Goal: Use online tool/utility: Use online tool/utility

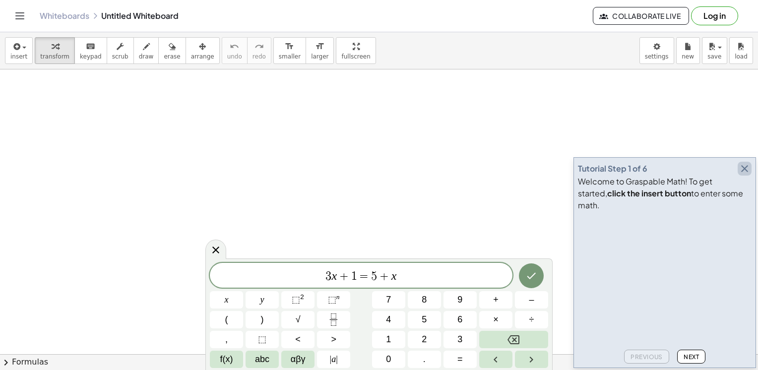
click at [750, 175] on icon "button" at bounding box center [744, 169] width 12 height 12
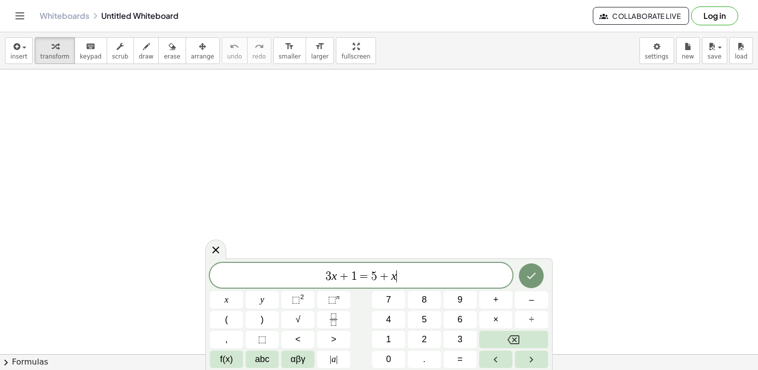
click at [462, 277] on span "3 x + 1 = 5 + x ​" at bounding box center [361, 276] width 302 height 14
click at [461, 277] on span "3 x + 1 = 5 + x ​" at bounding box center [361, 276] width 302 height 14
click at [512, 342] on icon "Backspace" at bounding box center [513, 340] width 12 height 12
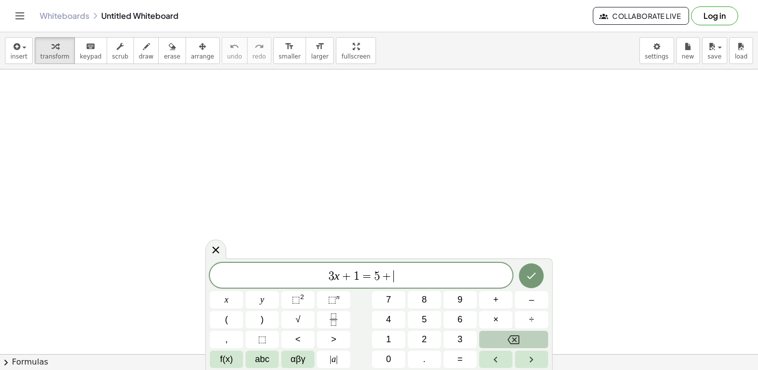
click at [512, 342] on icon "Backspace" at bounding box center [513, 340] width 12 height 12
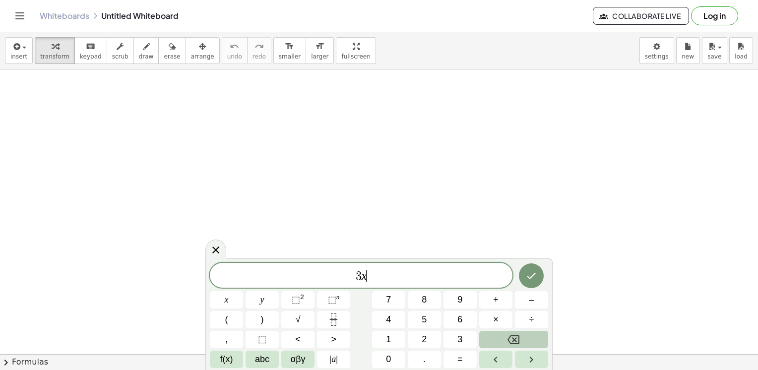
click at [512, 342] on icon "Backspace" at bounding box center [513, 340] width 12 height 12
click at [462, 353] on span "=" at bounding box center [459, 359] width 5 height 13
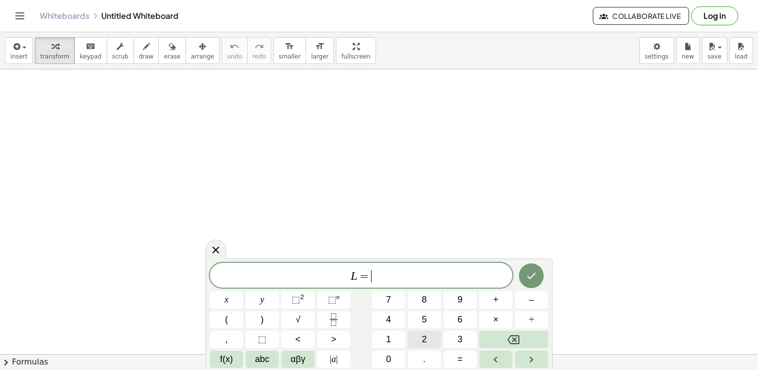
click at [415, 342] on button "2" at bounding box center [424, 339] width 33 height 17
click at [303, 316] on button "√" at bounding box center [297, 319] width 33 height 17
click at [466, 339] on button "3" at bounding box center [459, 339] width 33 height 17
click at [422, 277] on span "L = 2 √ 3 ​" at bounding box center [361, 275] width 302 height 15
click at [230, 318] on button "(" at bounding box center [226, 319] width 33 height 17
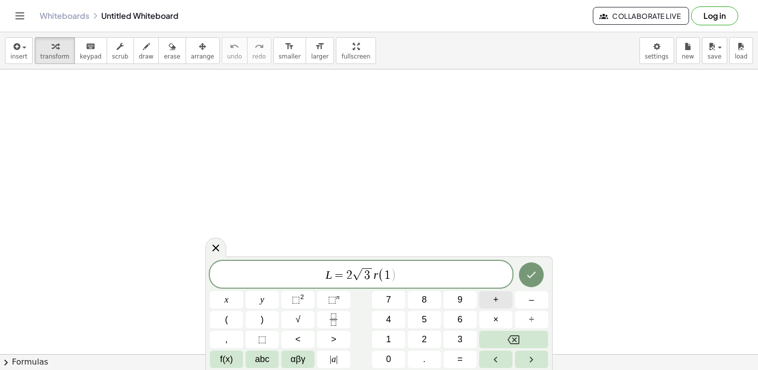
click at [499, 300] on button "+" at bounding box center [495, 299] width 33 height 17
click at [528, 336] on button "Backspace" at bounding box center [513, 339] width 69 height 17
click at [303, 314] on button "√" at bounding box center [297, 319] width 33 height 17
click at [428, 272] on span "L = 2 √ 3 r ( 1 + √ 3 ) ​" at bounding box center [361, 274] width 302 height 18
click at [256, 333] on div "L = 2 √ 3 r ( 1 + √ 3 ) x y ⬚ 2 ⬚ n 7 8 9 + – ( ) √ 4 5 6 × ÷ , ⬚ < > 1 2 3 f(x…" at bounding box center [379, 313] width 338 height 109
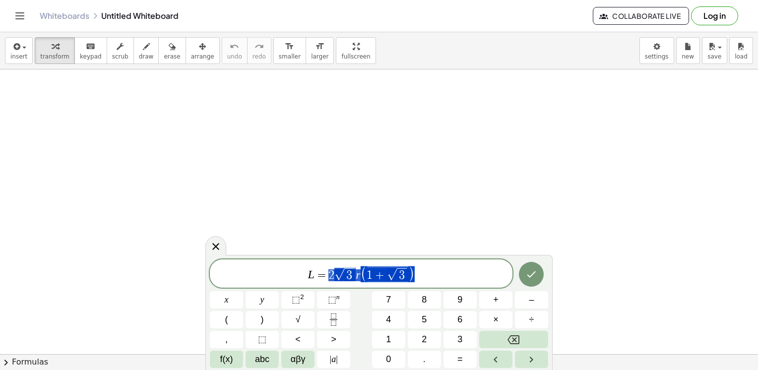
drag, startPoint x: 419, startPoint y: 271, endPoint x: 329, endPoint y: 279, distance: 90.6
click at [329, 279] on span "L = 2 √ 3 r ( 1 + √ 3 )" at bounding box center [361, 274] width 302 height 18
click at [339, 318] on icon "Fraction" at bounding box center [333, 319] width 12 height 12
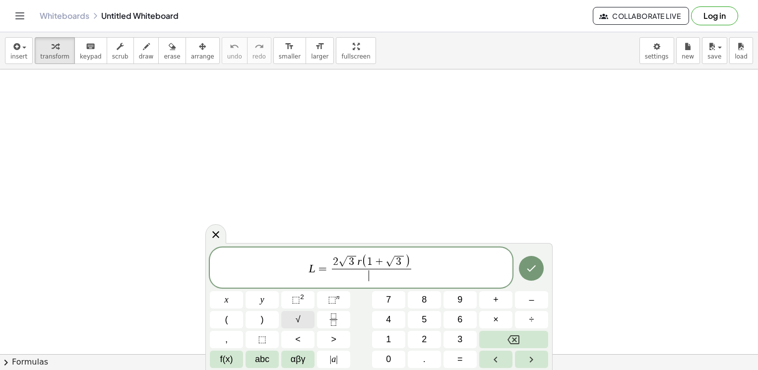
click at [303, 317] on button "√" at bounding box center [297, 319] width 33 height 17
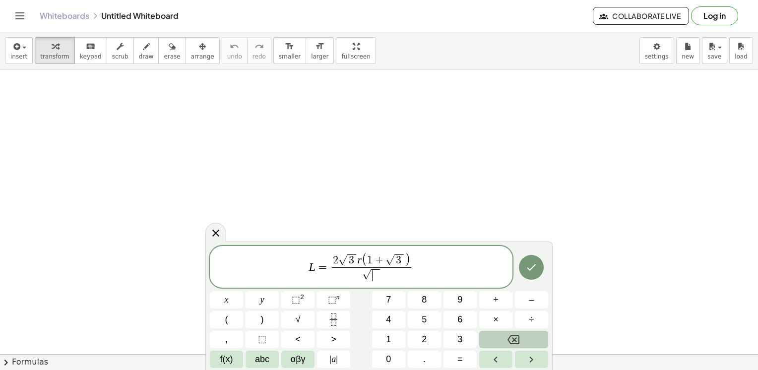
click at [507, 332] on button "Backspace" at bounding box center [513, 339] width 69 height 17
click at [466, 331] on button "3" at bounding box center [459, 339] width 33 height 17
click at [440, 261] on span "L = 2 √ 3 r ( 1 + √ 3 ) 3 ​ ​" at bounding box center [361, 268] width 302 height 30
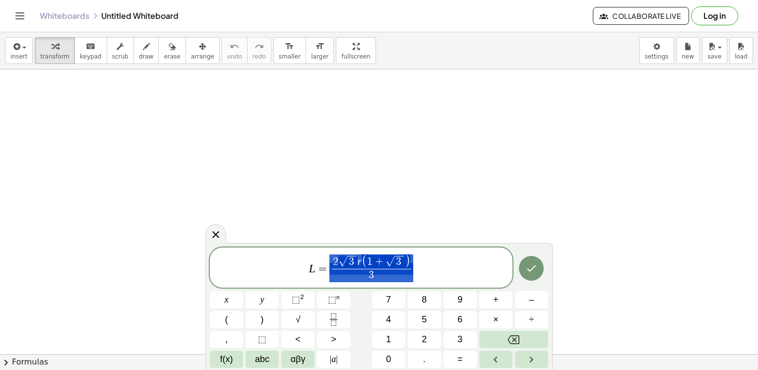
drag, startPoint x: 413, startPoint y: 269, endPoint x: 339, endPoint y: 275, distance: 74.1
click at [338, 273] on span "L = 2 √ 3 r ( 1 + √ 3 ) 3 ​" at bounding box center [361, 268] width 302 height 30
click at [530, 269] on icon "Done" at bounding box center [531, 268] width 12 height 12
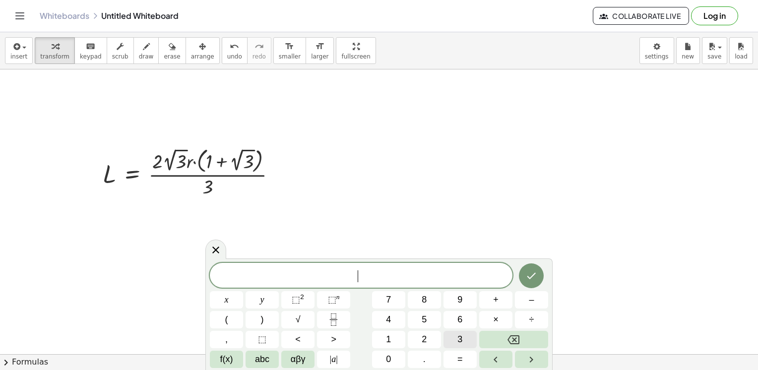
click at [459, 334] on span "3" at bounding box center [459, 339] width 5 height 13
click at [333, 312] on button "Fraction" at bounding box center [333, 319] width 33 height 17
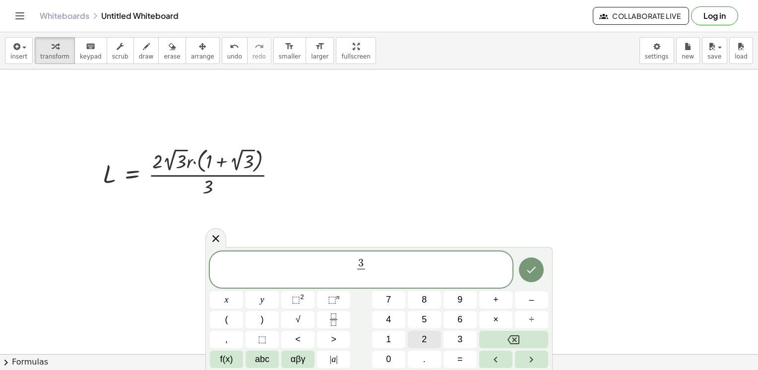
click at [424, 340] on span "2" at bounding box center [423, 339] width 5 height 13
click at [392, 258] on span "3 2 ​ ​" at bounding box center [361, 270] width 302 height 26
click at [303, 302] on span "⬚ 2" at bounding box center [298, 299] width 12 height 13
click at [300, 324] on button "√" at bounding box center [297, 319] width 33 height 17
click at [451, 336] on button "3" at bounding box center [459, 339] width 33 height 17
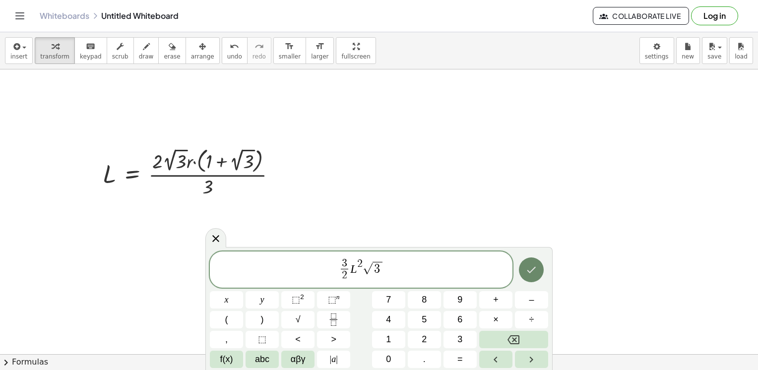
click at [535, 275] on icon "Done" at bounding box center [531, 270] width 12 height 12
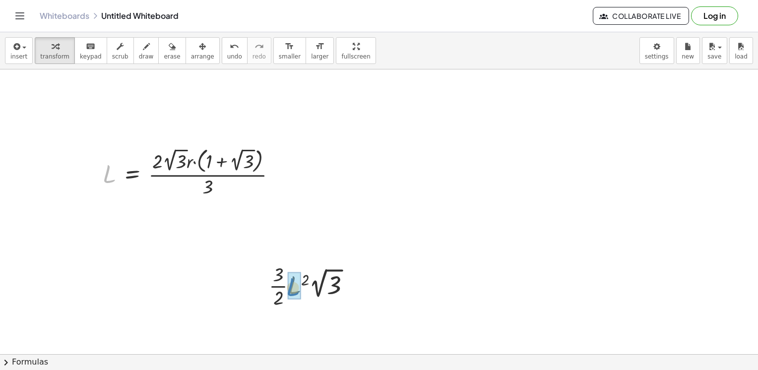
drag, startPoint x: 151, startPoint y: 193, endPoint x: 294, endPoint y: 287, distance: 170.7
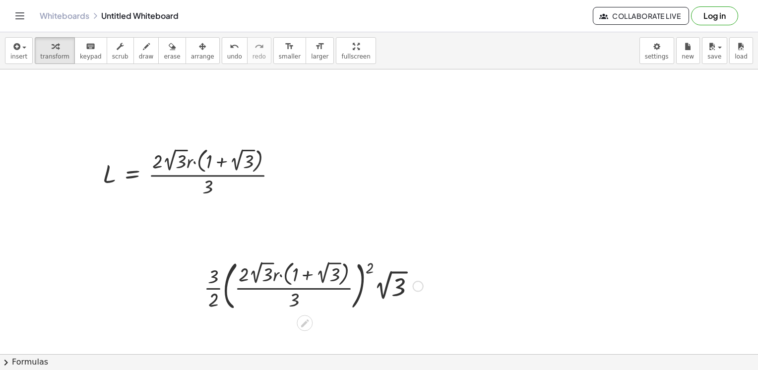
click at [369, 269] on div at bounding box center [313, 285] width 229 height 58
drag, startPoint x: 371, startPoint y: 267, endPoint x: 350, endPoint y: 274, distance: 22.0
click at [350, 274] on div at bounding box center [313, 285] width 229 height 58
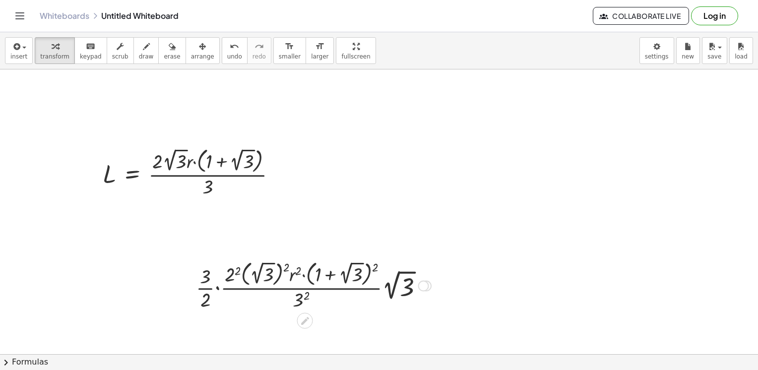
click at [234, 270] on div at bounding box center [313, 285] width 245 height 54
click at [283, 269] on div at bounding box center [313, 285] width 239 height 54
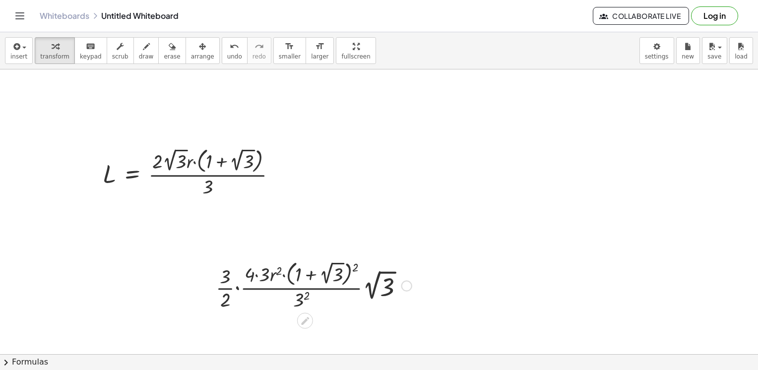
click at [280, 270] on div at bounding box center [314, 285] width 206 height 54
click at [357, 268] on div at bounding box center [314, 285] width 206 height 54
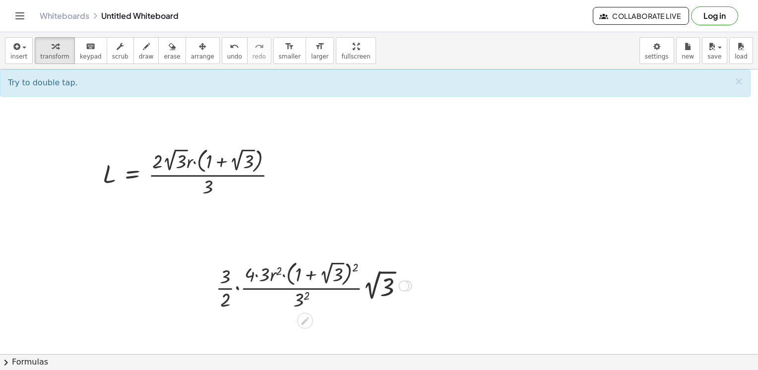
click at [357, 268] on div at bounding box center [314, 285] width 206 height 54
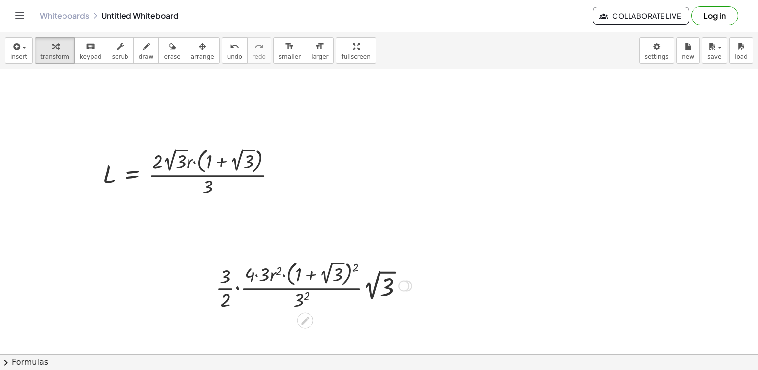
click at [357, 268] on div at bounding box center [314, 285] width 206 height 54
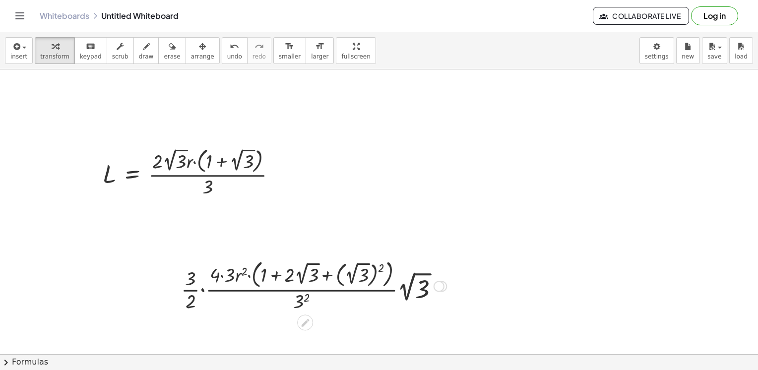
click at [381, 269] on div at bounding box center [313, 285] width 275 height 57
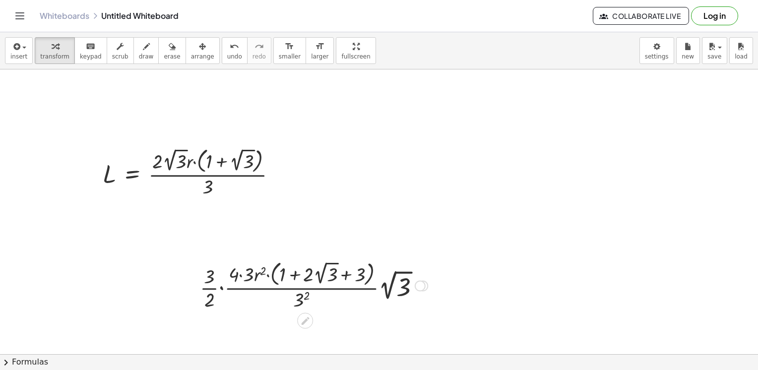
click at [299, 277] on div at bounding box center [314, 285] width 238 height 54
drag, startPoint x: 350, startPoint y: 278, endPoint x: 304, endPoint y: 277, distance: 45.6
click at [304, 277] on div at bounding box center [314, 285] width 238 height 54
click at [301, 277] on div at bounding box center [314, 285] width 238 height 54
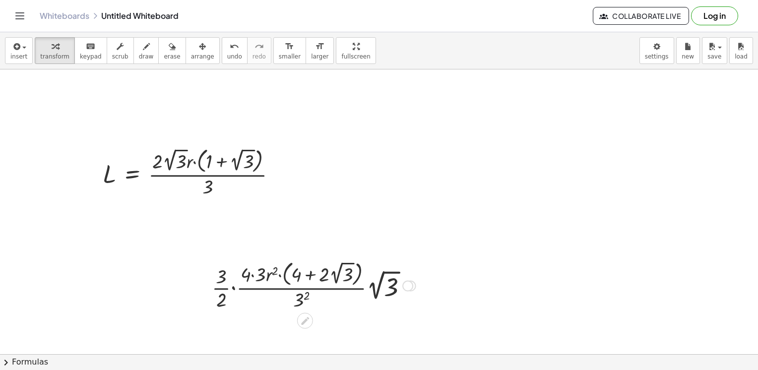
click at [305, 296] on div at bounding box center [314, 285] width 214 height 54
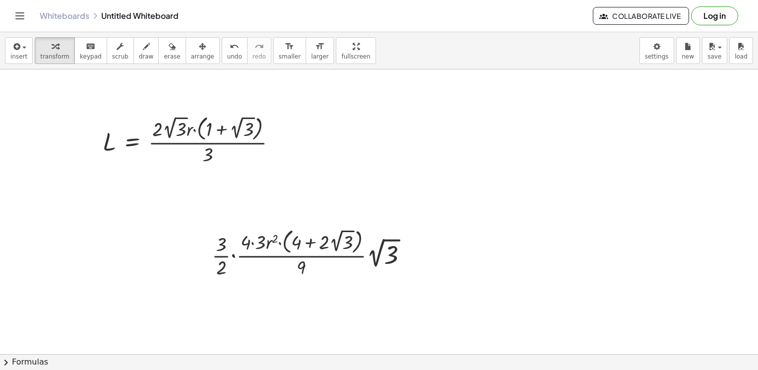
scroll to position [50, 0]
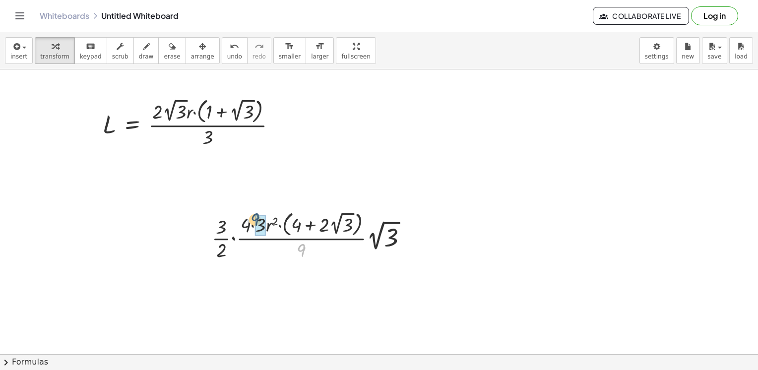
drag, startPoint x: 303, startPoint y: 248, endPoint x: 258, endPoint y: 219, distance: 54.2
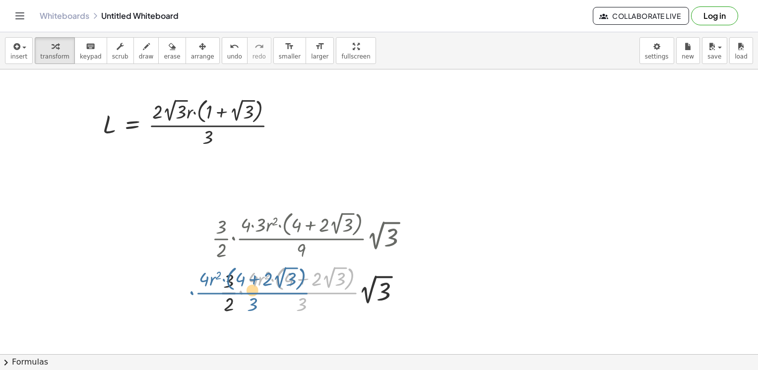
drag, startPoint x: 299, startPoint y: 251, endPoint x: 262, endPoint y: 253, distance: 36.7
click at [305, 236] on div "· · 3 · 2 · L 2 · 2 √ 3 · · 3 · 2 · ( · 2 · 2 √ 3 · r · ( + 1 + 2 √ 3 ) · 3 ) 2…" at bounding box center [305, 236] width 0 height 0
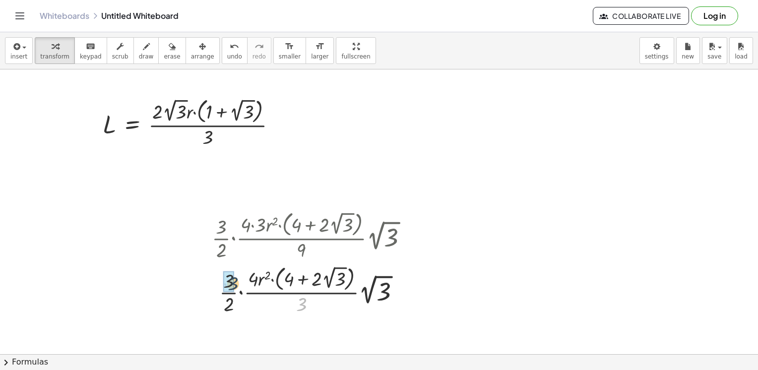
drag, startPoint x: 298, startPoint y: 302, endPoint x: 231, endPoint y: 282, distance: 70.0
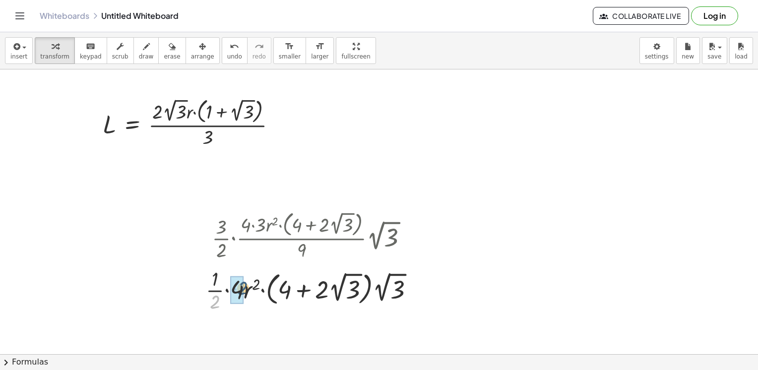
drag, startPoint x: 217, startPoint y: 302, endPoint x: 245, endPoint y: 287, distance: 31.5
click at [245, 287] on div at bounding box center [314, 290] width 226 height 50
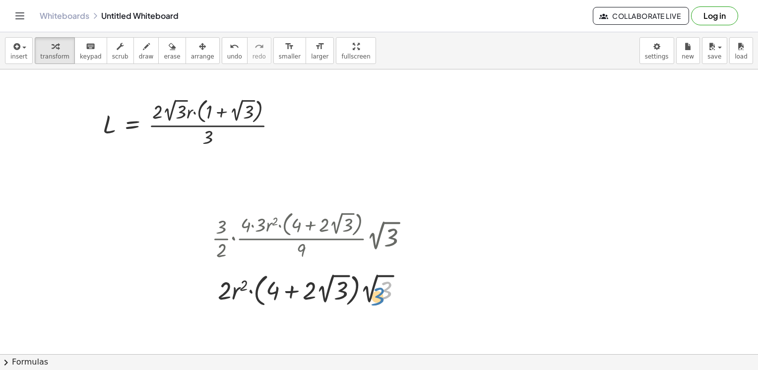
drag, startPoint x: 379, startPoint y: 288, endPoint x: 373, endPoint y: 294, distance: 8.4
click at [373, 294] on div at bounding box center [314, 290] width 214 height 40
drag, startPoint x: 370, startPoint y: 292, endPoint x: 335, endPoint y: 294, distance: 34.7
click at [335, 294] on div at bounding box center [314, 290] width 214 height 40
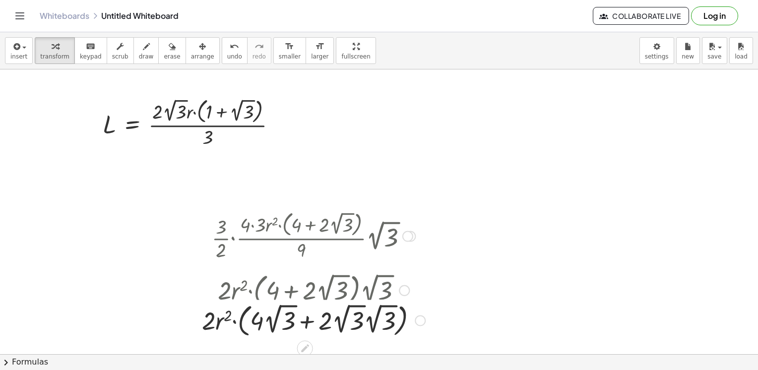
click at [372, 291] on div at bounding box center [313, 290] width 233 height 40
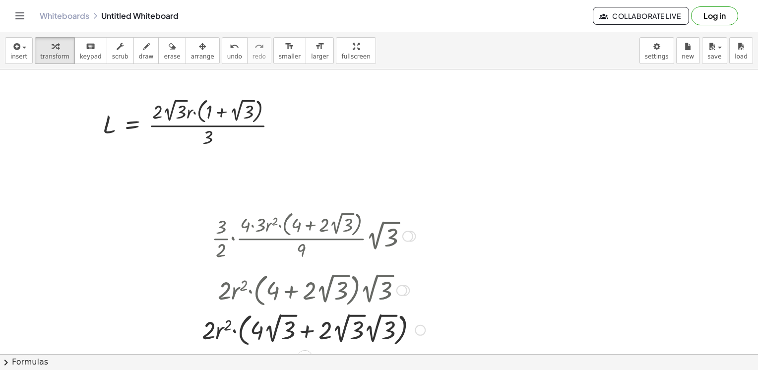
click at [377, 334] on div at bounding box center [313, 329] width 233 height 40
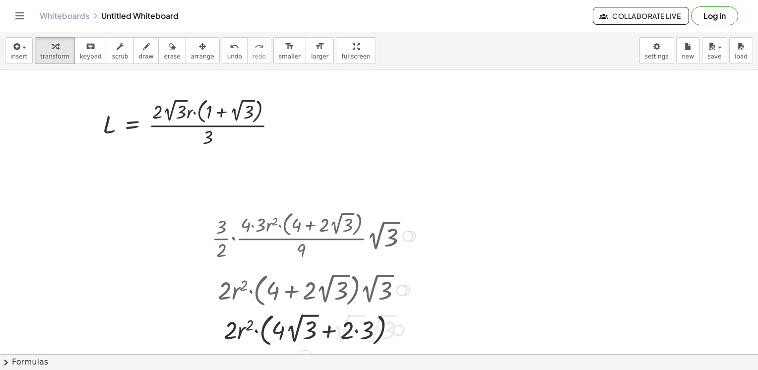
scroll to position [198, 0]
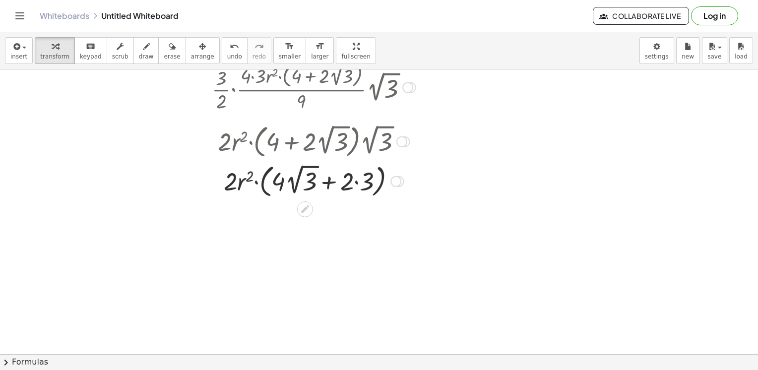
click at [360, 187] on div at bounding box center [314, 181] width 214 height 40
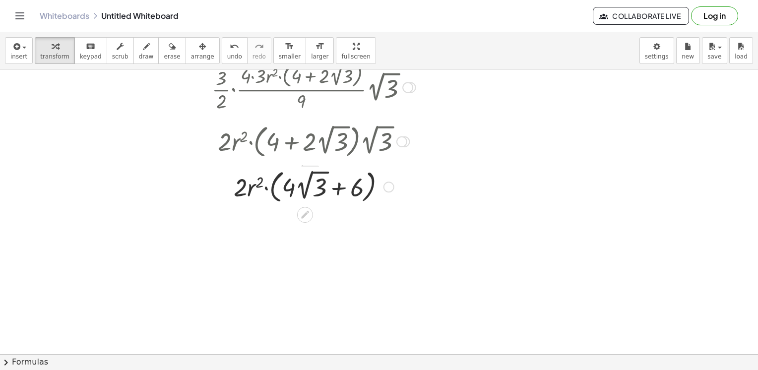
click at [302, 185] on div at bounding box center [314, 186] width 214 height 40
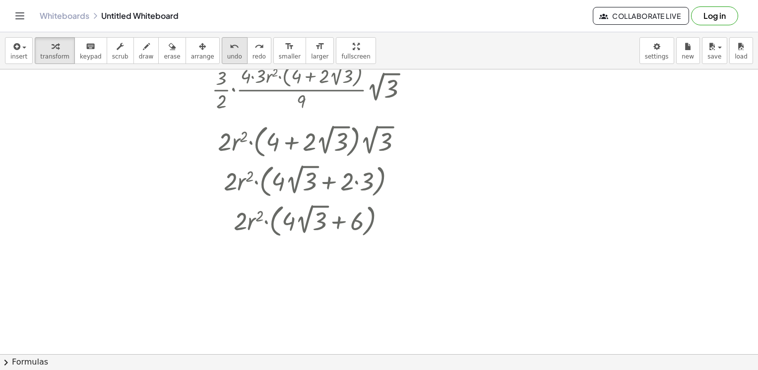
click at [230, 49] on icon "undo" at bounding box center [234, 47] width 9 height 12
drag, startPoint x: 355, startPoint y: 223, endPoint x: 284, endPoint y: 221, distance: 70.9
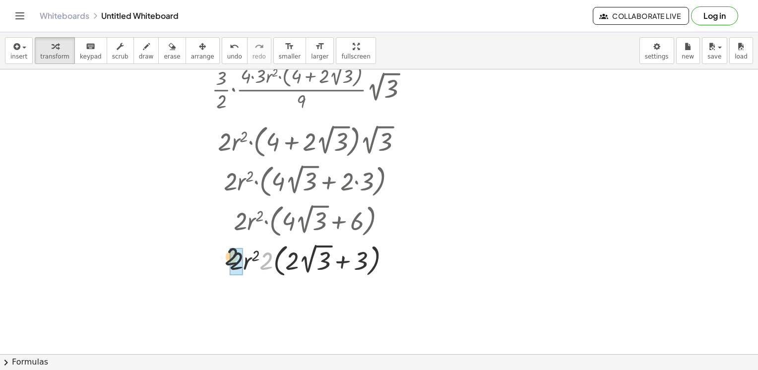
drag, startPoint x: 267, startPoint y: 265, endPoint x: 247, endPoint y: 262, distance: 19.5
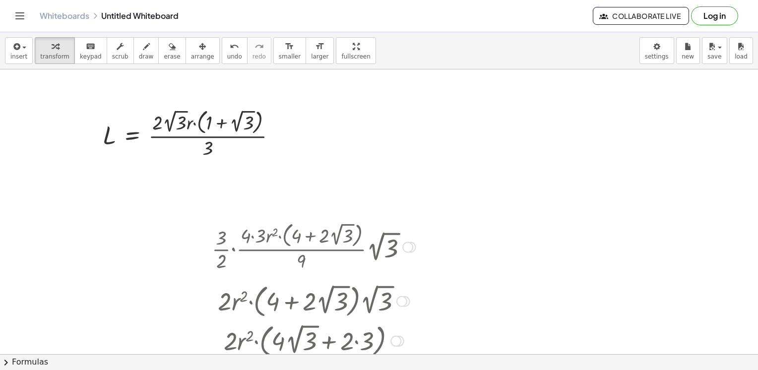
scroll to position [0, 0]
